Goal: Contribute content: Add original content to the website for others to see

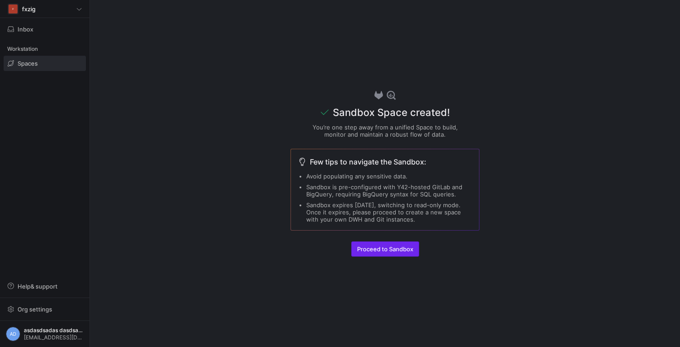
click at [387, 251] on span "Proceed to Sandbox" at bounding box center [385, 249] width 56 height 7
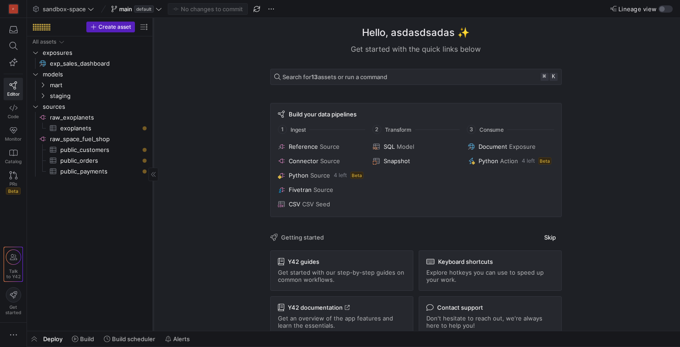
click at [156, 176] on div at bounding box center [153, 174] width 10 height 13
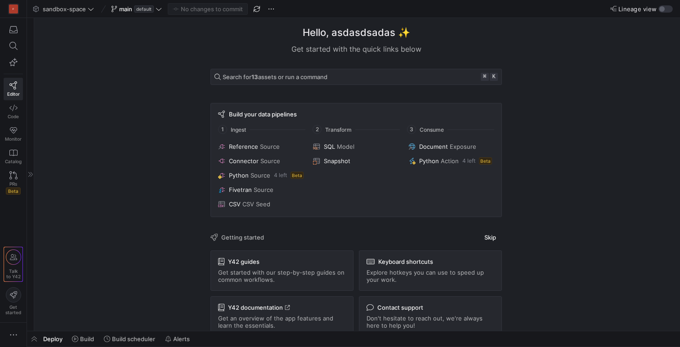
click at [12, 216] on div "F Editor Code Monitor Catalog PRs Beta Talk to Y42 Get started" at bounding box center [13, 173] width 27 height 347
click at [12, 337] on icon "button" at bounding box center [13, 335] width 9 height 9
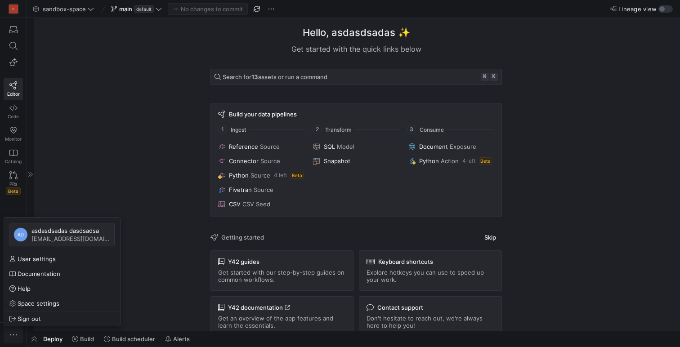
click at [12, 337] on div at bounding box center [340, 173] width 680 height 347
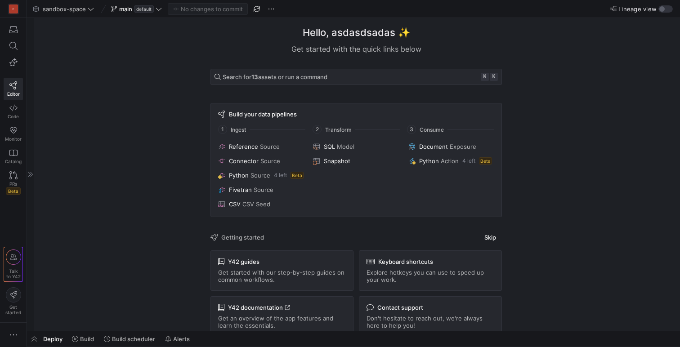
click at [31, 174] on icon at bounding box center [30, 174] width 5 height 5
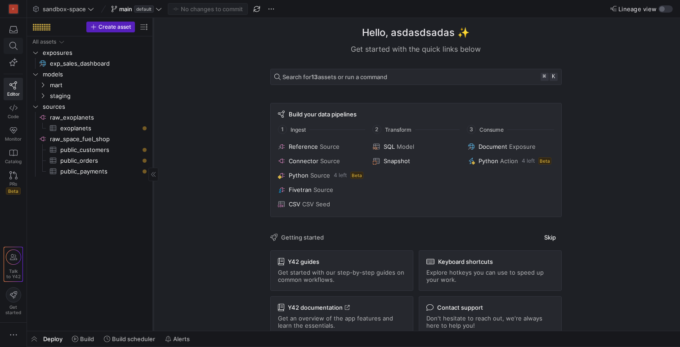
click at [13, 48] on icon at bounding box center [13, 46] width 8 height 8
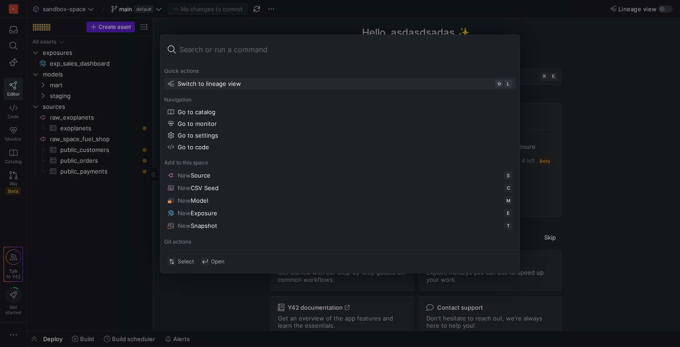
click at [541, 35] on div at bounding box center [340, 173] width 680 height 347
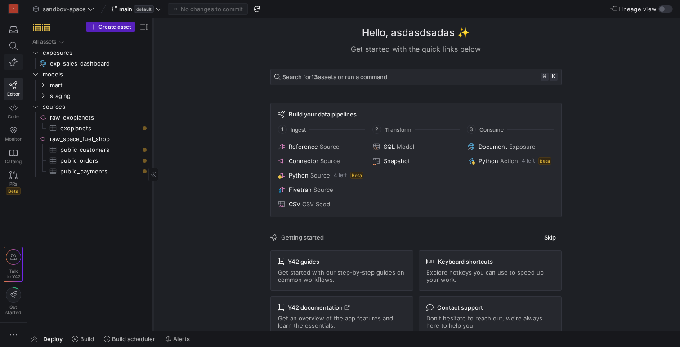
click at [9, 65] on span "button" at bounding box center [13, 62] width 11 height 8
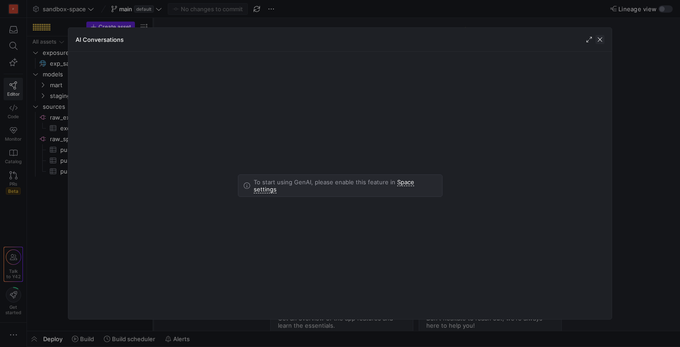
click at [603, 40] on span "button" at bounding box center [599, 39] width 9 height 9
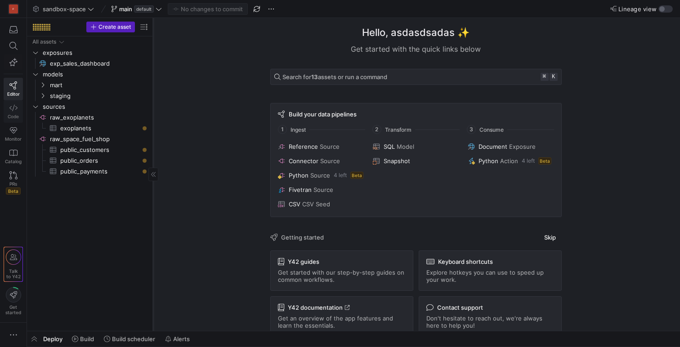
click at [18, 114] on span "Code" at bounding box center [13, 116] width 11 height 5
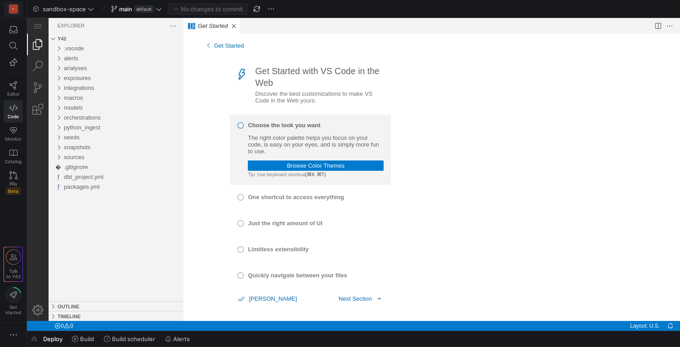
click at [12, 7] on div "F" at bounding box center [13, 8] width 9 height 9
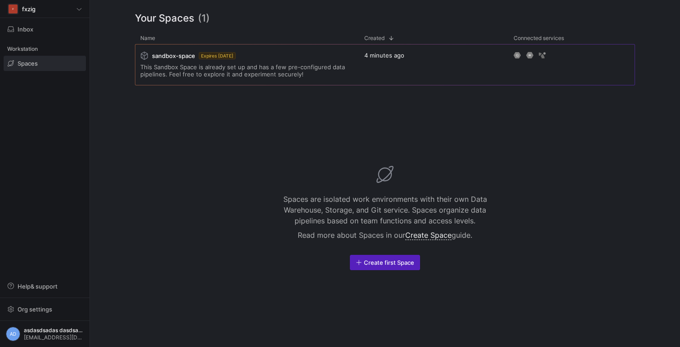
click at [28, 65] on span "Spaces" at bounding box center [28, 63] width 20 height 7
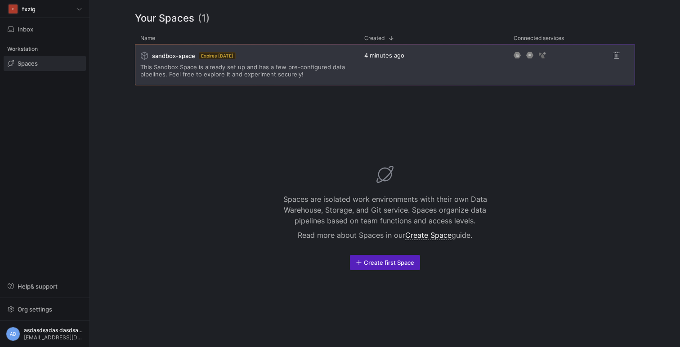
click at [278, 66] on span "This Sandbox Space is already set up and has a few pre-configured data pipeline…" at bounding box center [246, 70] width 213 height 14
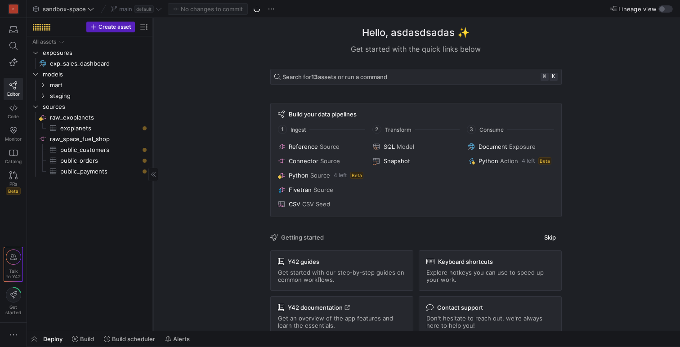
click at [154, 177] on div at bounding box center [153, 174] width 10 height 13
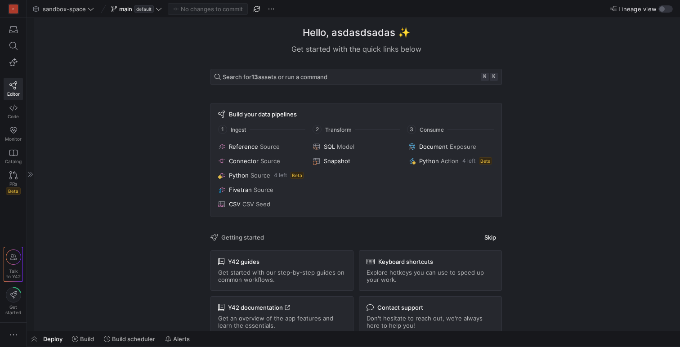
click at [31, 180] on div at bounding box center [30, 174] width 7 height 313
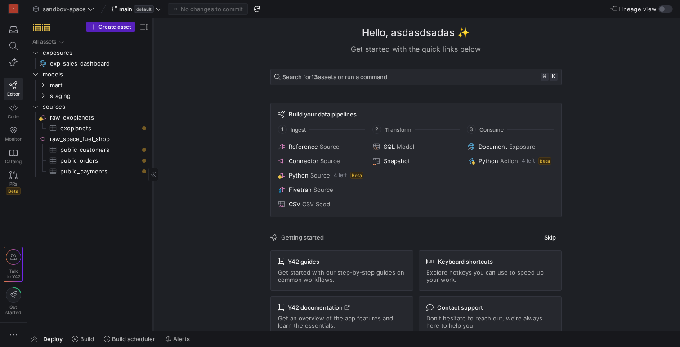
click at [153, 185] on div at bounding box center [153, 174] width 0 height 313
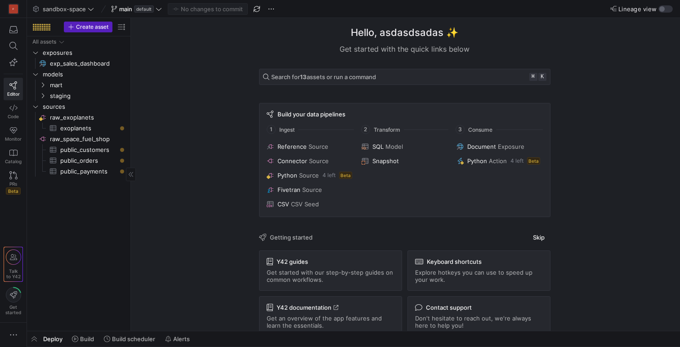
drag, startPoint x: 153, startPoint y: 187, endPoint x: 71, endPoint y: 200, distance: 82.9
click at [85, 340] on span "Build" at bounding box center [87, 338] width 14 height 7
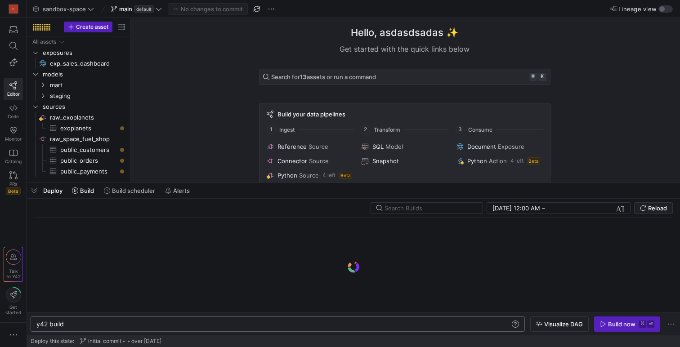
scroll to position [0, 27]
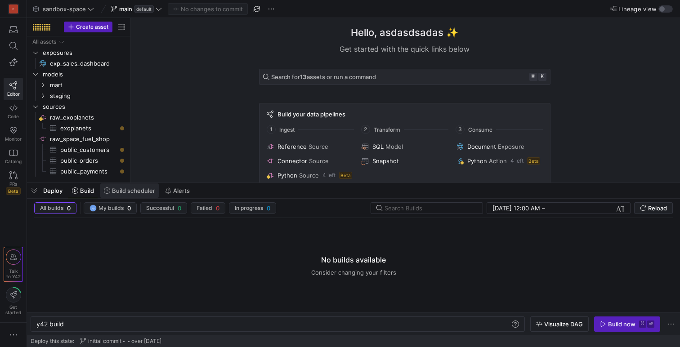
click at [132, 192] on span "Build scheduler" at bounding box center [133, 190] width 43 height 7
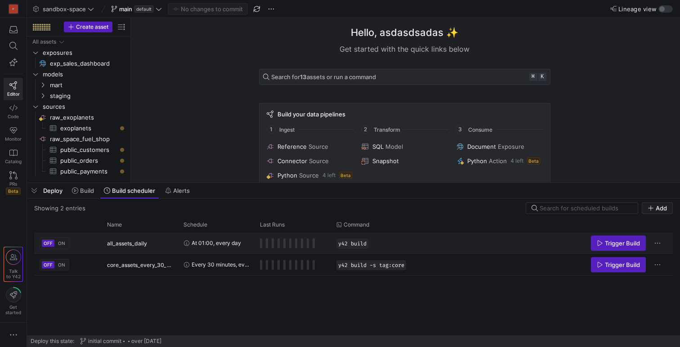
click at [303, 242] on div "Press SPACE to select this row." at bounding box center [287, 243] width 55 height 10
click at [602, 242] on icon "Press SPACE to select this row." at bounding box center [600, 243] width 6 height 6
click at [62, 243] on span "ON" at bounding box center [61, 243] width 7 height 5
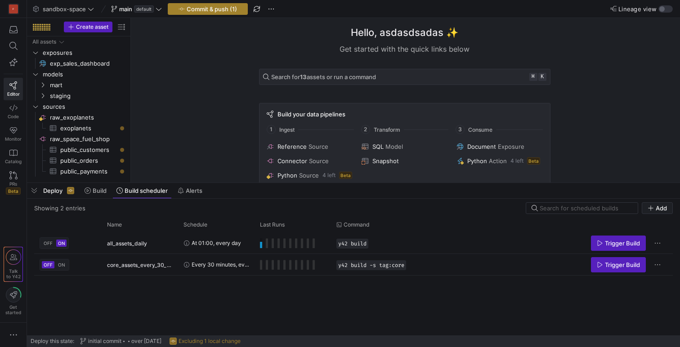
click at [212, 7] on span "Commit & push (1)" at bounding box center [212, 8] width 50 height 7
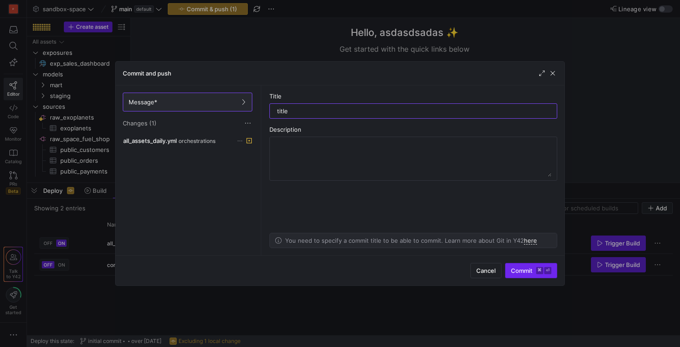
type input "title"
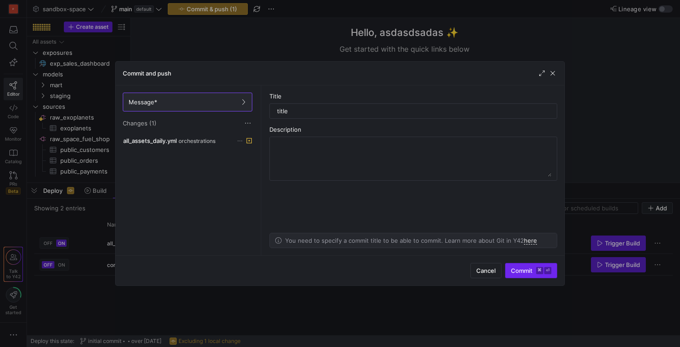
click at [513, 266] on span "submit" at bounding box center [530, 271] width 51 height 14
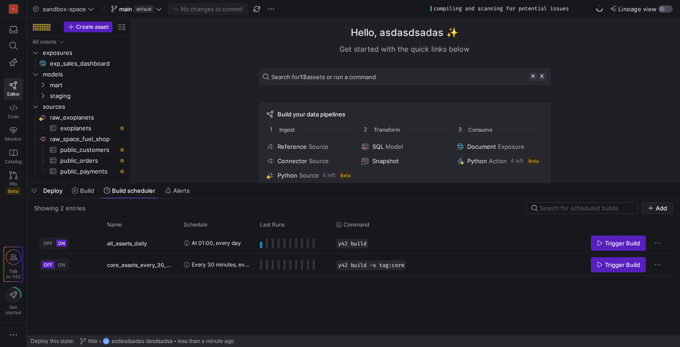
click at [662, 11] on div "button" at bounding box center [661, 8] width 5 height 5
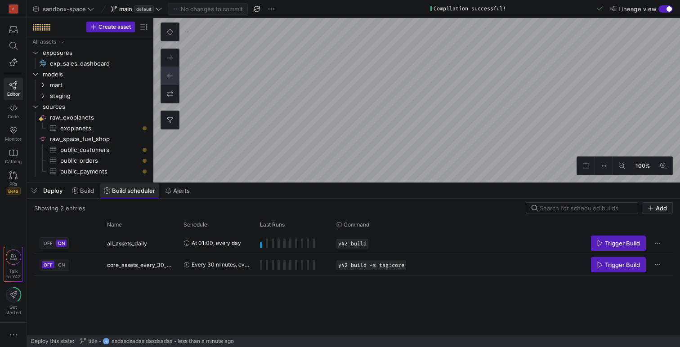
click at [129, 190] on span "Build scheduler" at bounding box center [133, 190] width 43 height 7
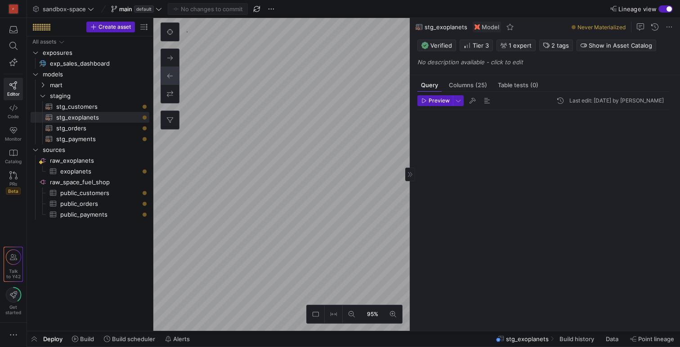
scroll to position [81, 0]
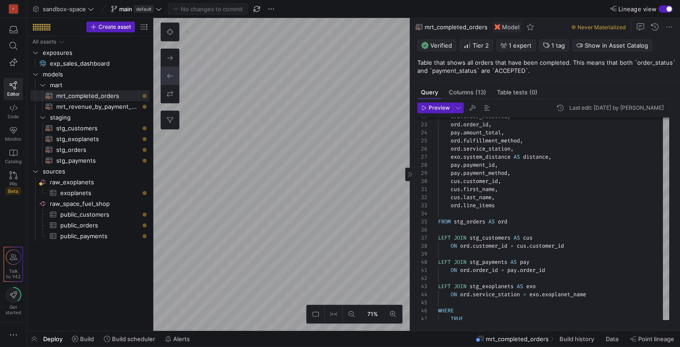
type textarea "WITH source AS ( SELECT * FROM {{ source('raw_exoplanets', 'exoplanets') }} ), …"
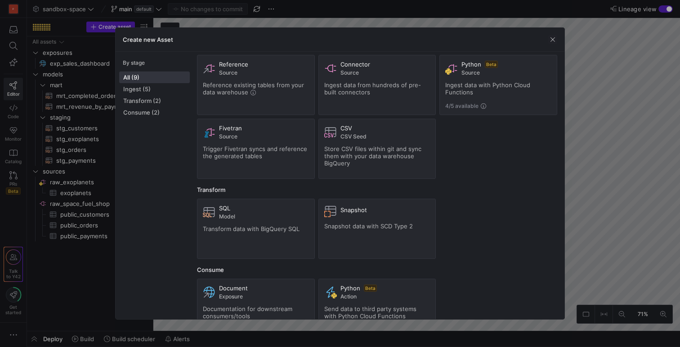
scroll to position [44, 0]
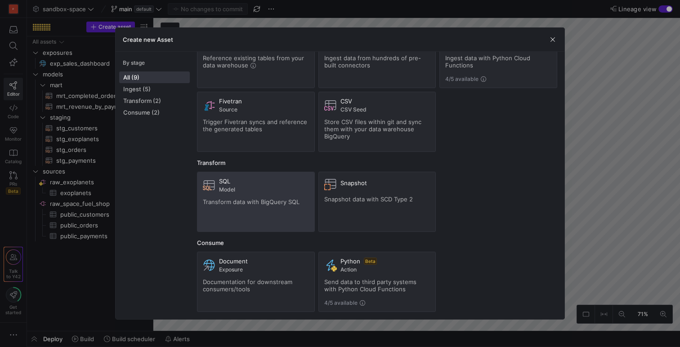
click at [275, 186] on div "SQL Model" at bounding box center [264, 185] width 90 height 15
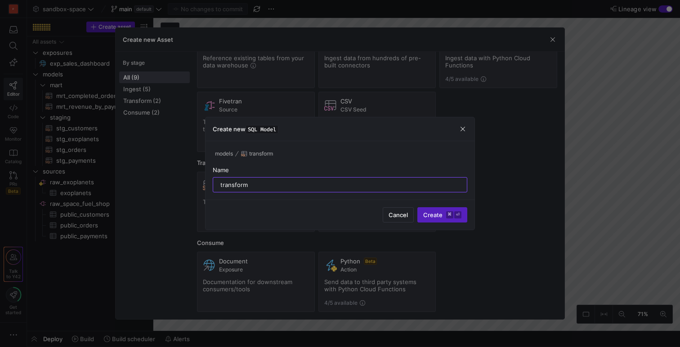
type input "transform"
click at [417, 207] on button "Create ⌘ ⏎" at bounding box center [442, 214] width 50 height 15
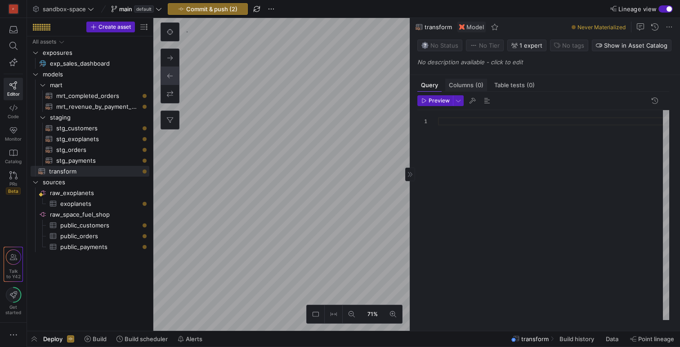
click at [473, 88] on span "Columns (0)" at bounding box center [466, 85] width 35 height 6
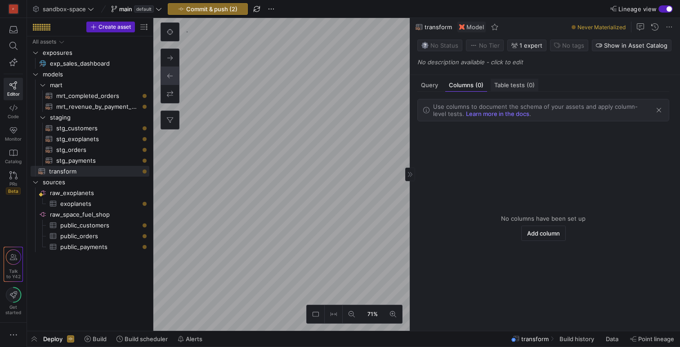
click at [522, 88] on span "Table tests (0)" at bounding box center [514, 85] width 40 height 6
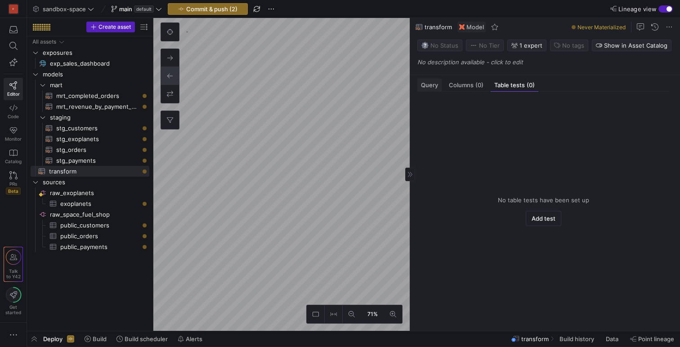
click at [434, 86] on span "Query" at bounding box center [429, 85] width 17 height 6
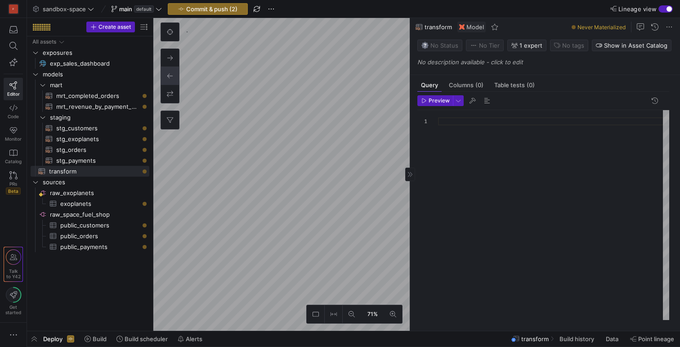
click at [470, 60] on p "No description available - click to edit" at bounding box center [546, 61] width 259 height 7
click at [538, 24] on div "transform Model Never Materialized" at bounding box center [545, 27] width 270 height 18
click at [461, 86] on span "Columns (0)" at bounding box center [466, 84] width 35 height 6
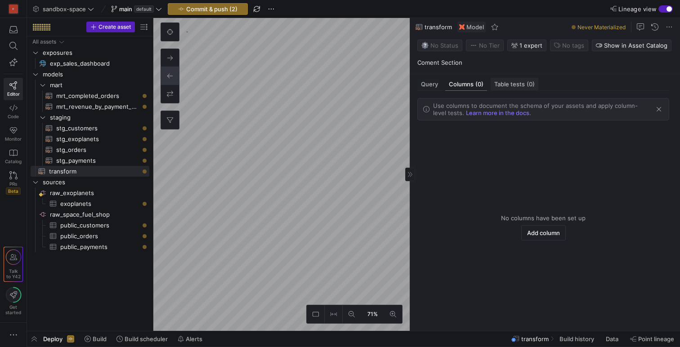
click at [514, 83] on span "Table tests (0)" at bounding box center [514, 84] width 40 height 6
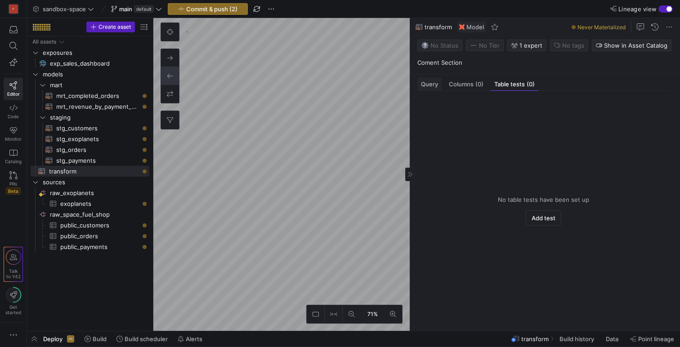
click at [429, 83] on span "Query" at bounding box center [429, 84] width 17 height 6
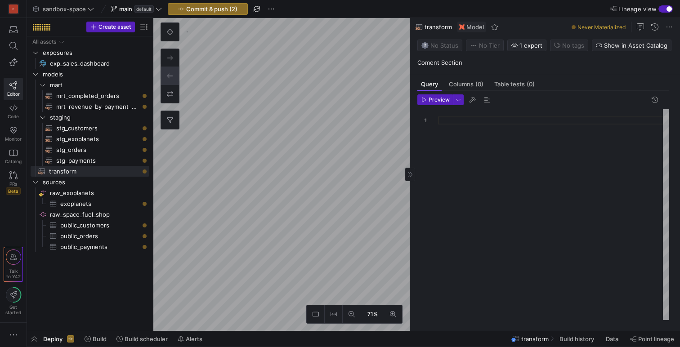
click at [447, 121] on div at bounding box center [553, 214] width 231 height 211
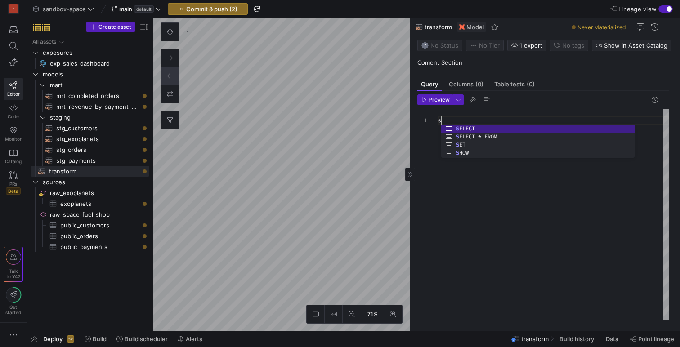
scroll to position [0, 6]
type textarea "SET"
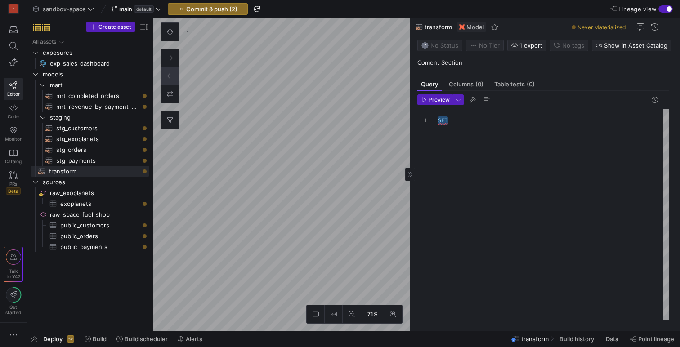
scroll to position [0, 0]
click at [43, 30] on span at bounding box center [42, 27] width 23 height 10
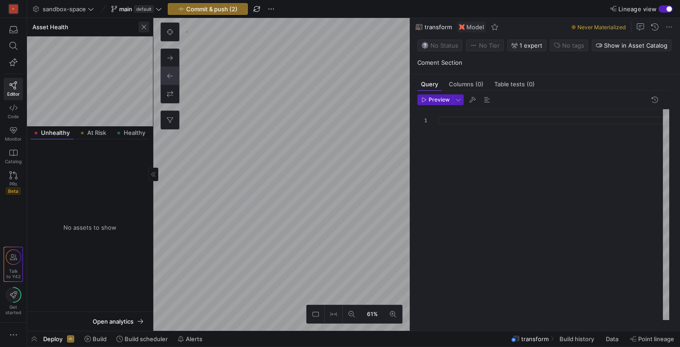
click at [144, 27] on span "button" at bounding box center [144, 27] width 11 height 11
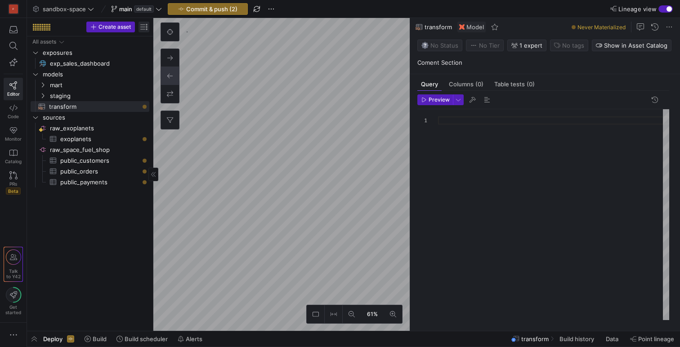
click at [146, 30] on span "button" at bounding box center [144, 27] width 11 height 11
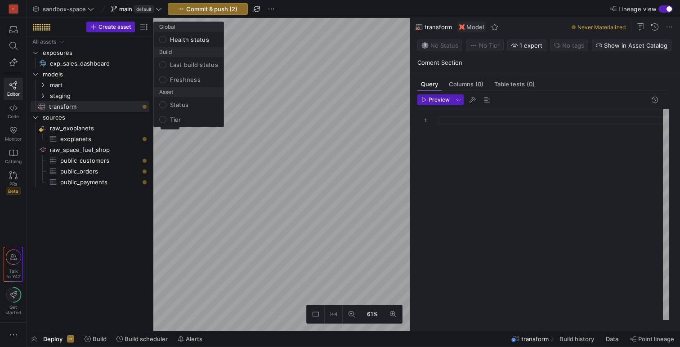
click at [143, 28] on div at bounding box center [340, 173] width 680 height 347
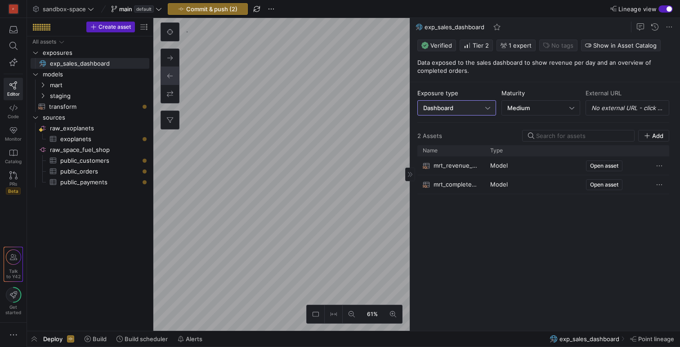
click at [449, 111] on span "Dashboard" at bounding box center [438, 107] width 30 height 7
click at [353, 73] on div at bounding box center [340, 173] width 680 height 347
click at [475, 45] on span "Tier 2" at bounding box center [476, 45] width 25 height 7
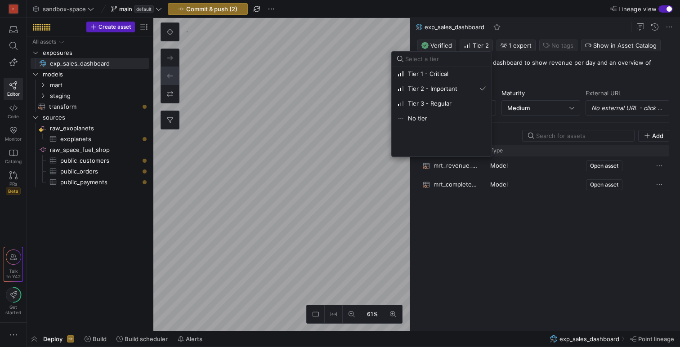
click at [306, 120] on div at bounding box center [340, 173] width 680 height 347
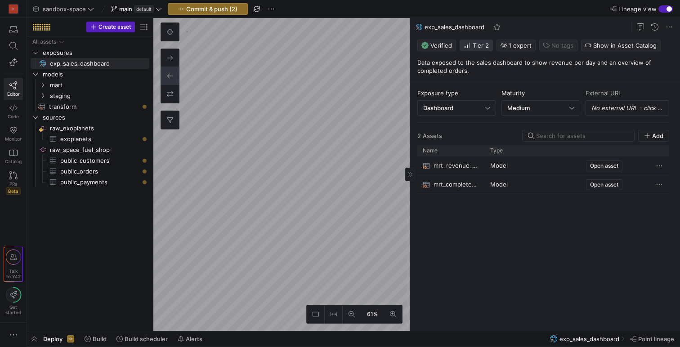
click at [477, 48] on span "Tier 2" at bounding box center [476, 45] width 25 height 7
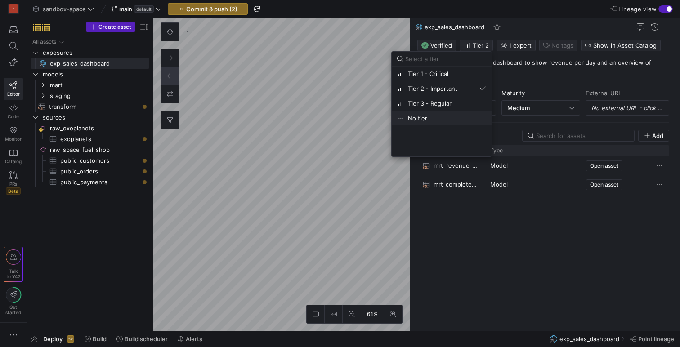
click at [409, 122] on button "No tier" at bounding box center [442, 118] width 100 height 14
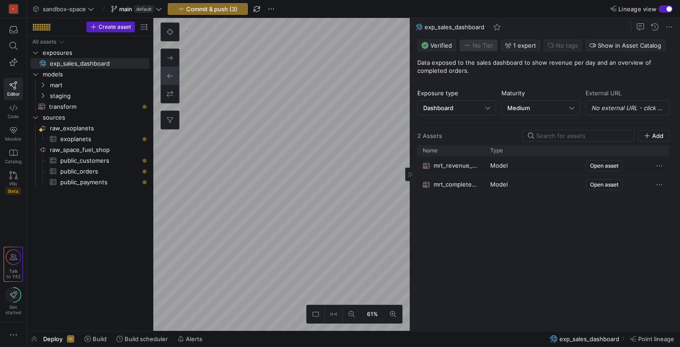
click at [483, 49] on span "button" at bounding box center [478, 45] width 37 height 11
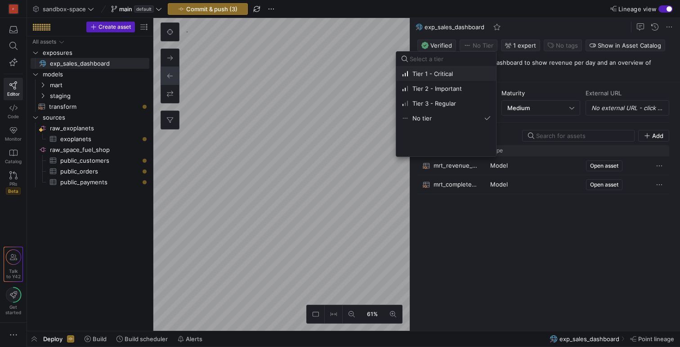
click at [444, 74] on span "Tier 1 - Critical" at bounding box center [432, 73] width 40 height 7
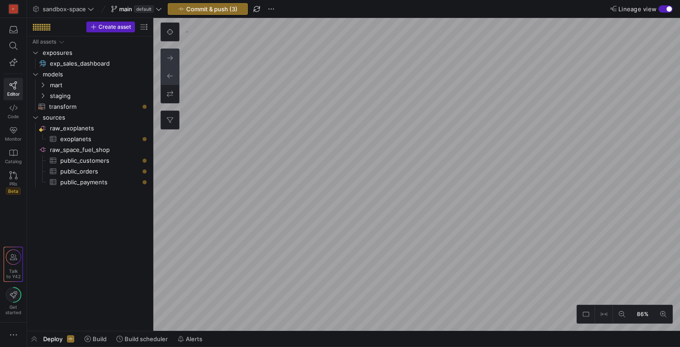
click at [173, 61] on button at bounding box center [170, 58] width 18 height 18
click at [173, 60] on icon at bounding box center [170, 58] width 6 height 6
click at [34, 341] on span "button" at bounding box center [34, 338] width 14 height 15
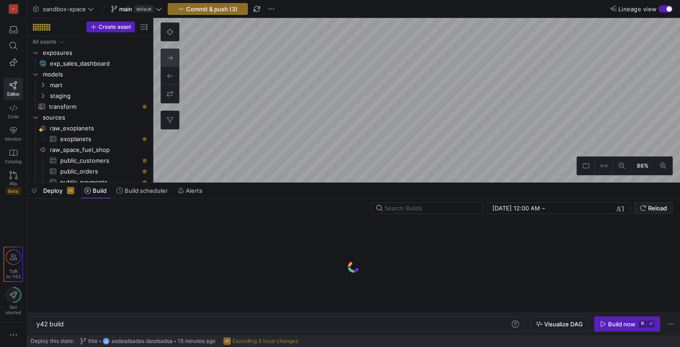
scroll to position [0, 27]
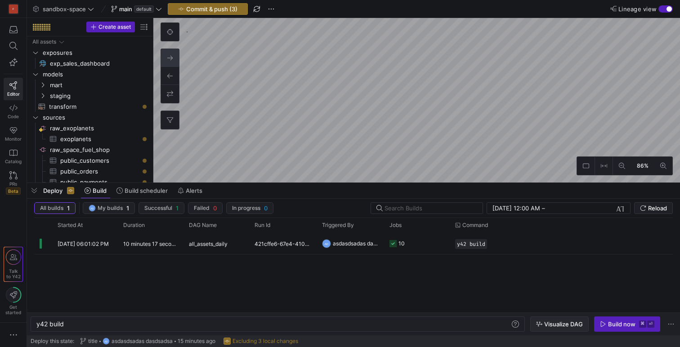
click at [555, 323] on span "Visualize DAG" at bounding box center [563, 324] width 39 height 7
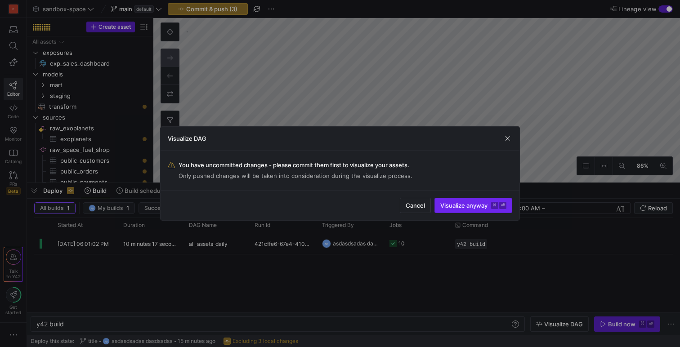
click at [465, 205] on span "Visualize anyway ⌘ ⏎" at bounding box center [473, 205] width 66 height 7
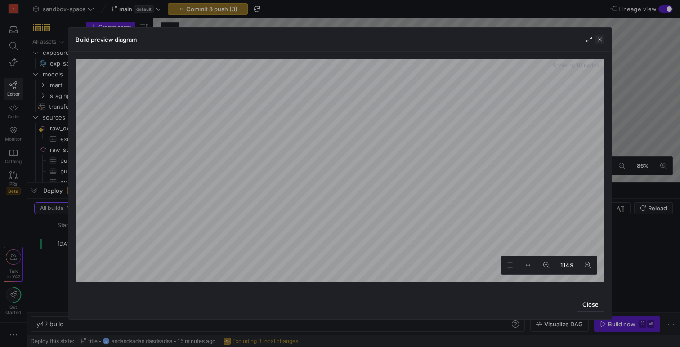
click at [598, 40] on span "button" at bounding box center [599, 39] width 9 height 9
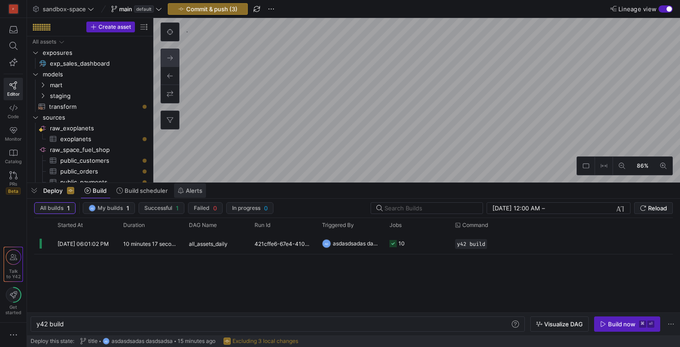
click at [180, 192] on icon at bounding box center [180, 191] width 5 height 6
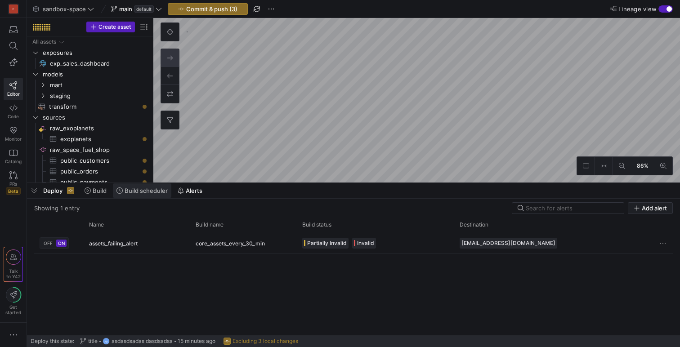
click at [141, 194] on span at bounding box center [142, 190] width 58 height 14
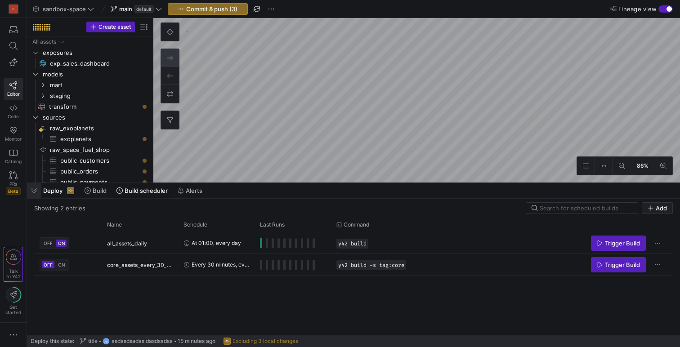
click at [32, 192] on span "button" at bounding box center [34, 190] width 14 height 15
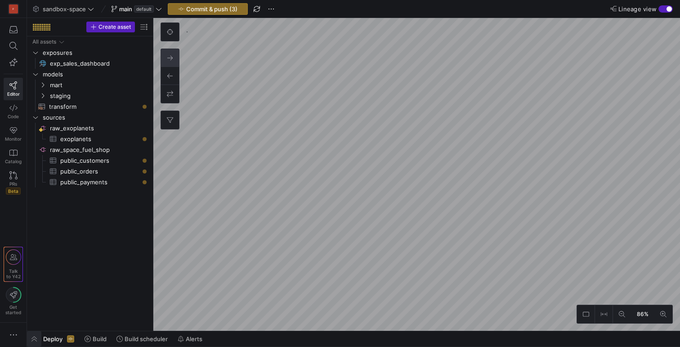
click at [36, 342] on span "button" at bounding box center [34, 338] width 14 height 15
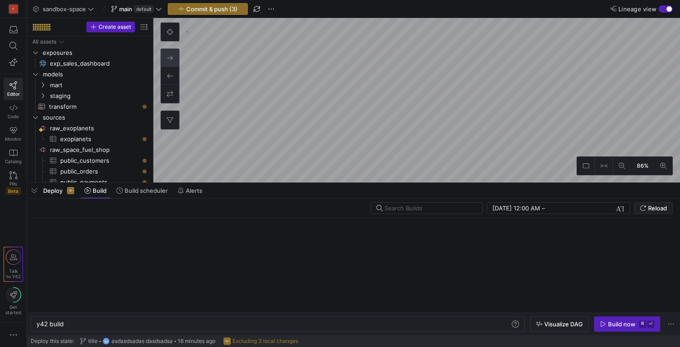
scroll to position [0, 27]
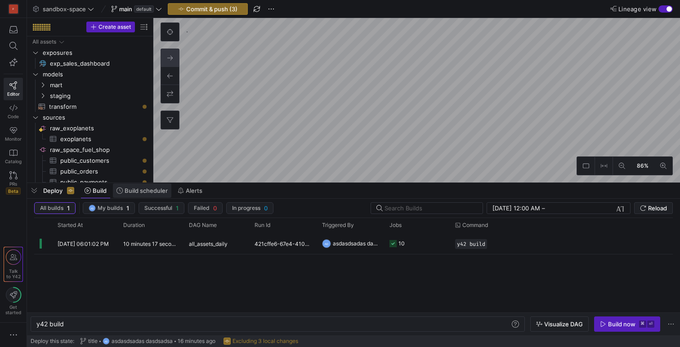
click at [139, 195] on span at bounding box center [142, 190] width 58 height 14
